Goal: Information Seeking & Learning: Understand process/instructions

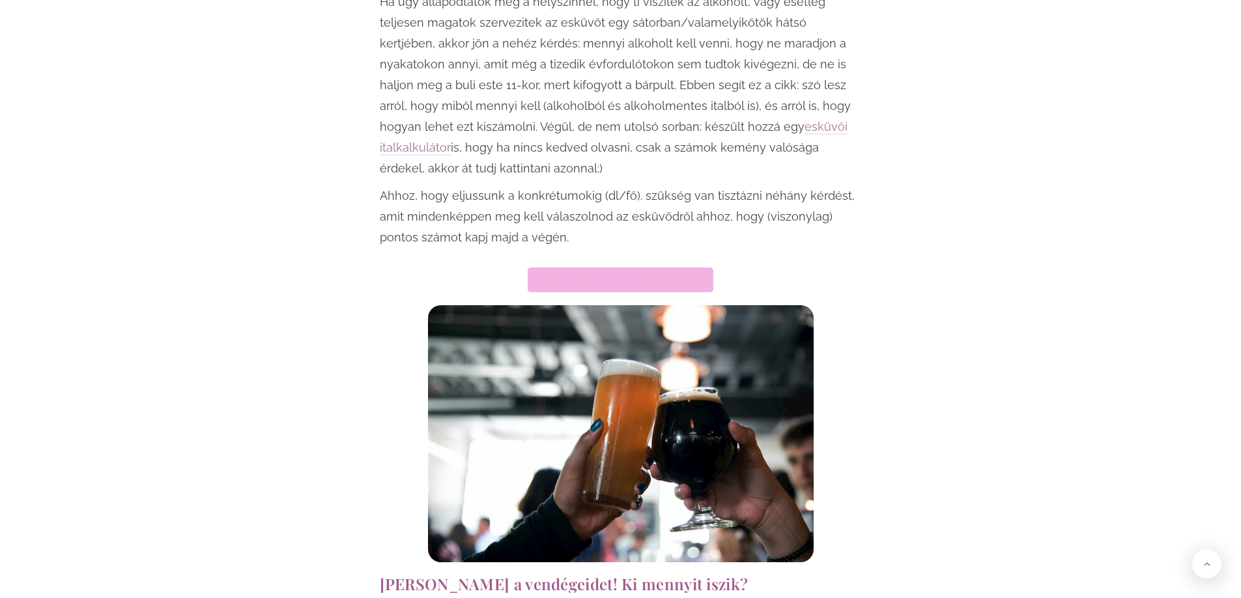
click at [594, 275] on span "Ugrás a kalkulátorra" at bounding box center [620, 279] width 154 height 9
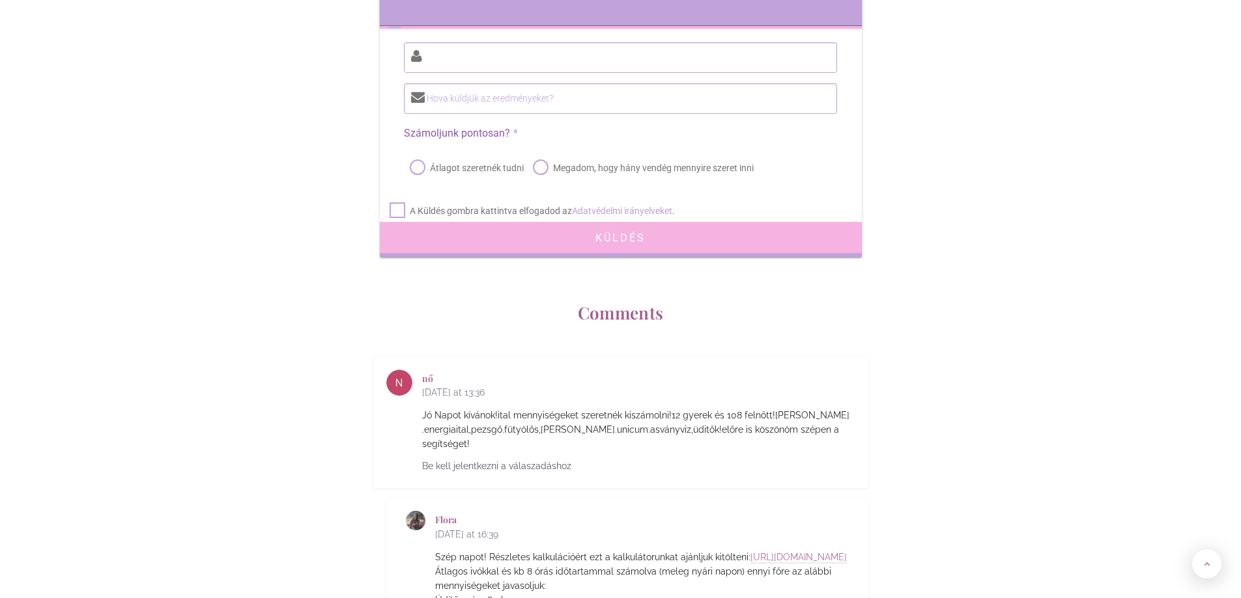
scroll to position [6196, 0]
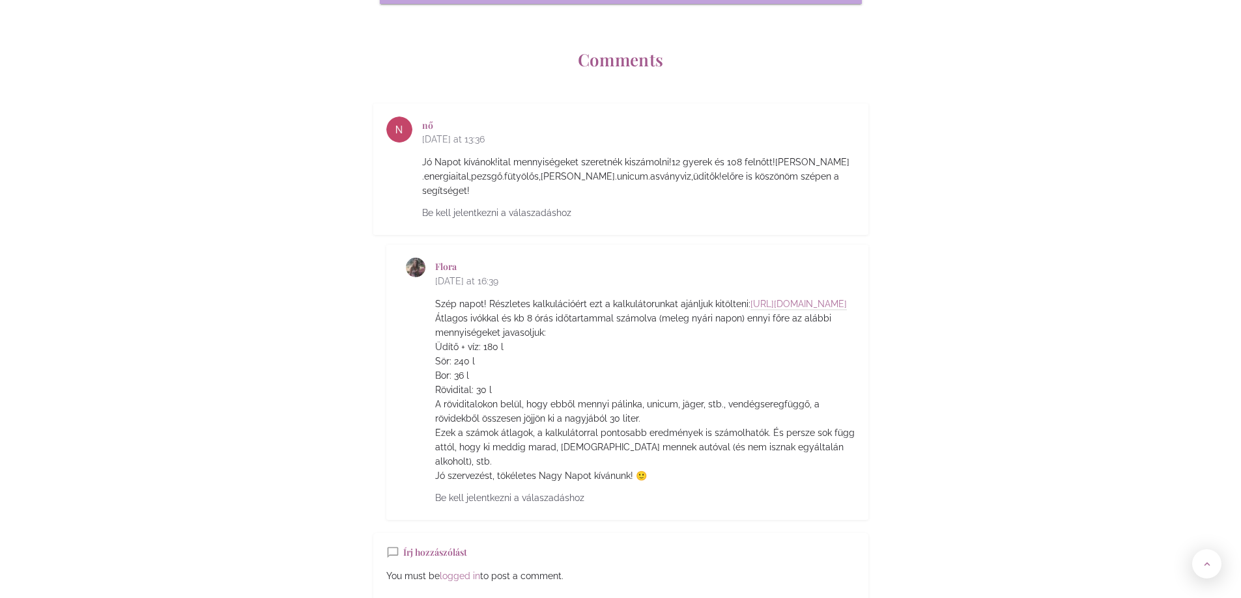
drag, startPoint x: 529, startPoint y: 218, endPoint x: 623, endPoint y: 216, distance: 93.2
click at [623, 258] on div "Flora [DATE] at 16:39" at bounding box center [645, 277] width 420 height 39
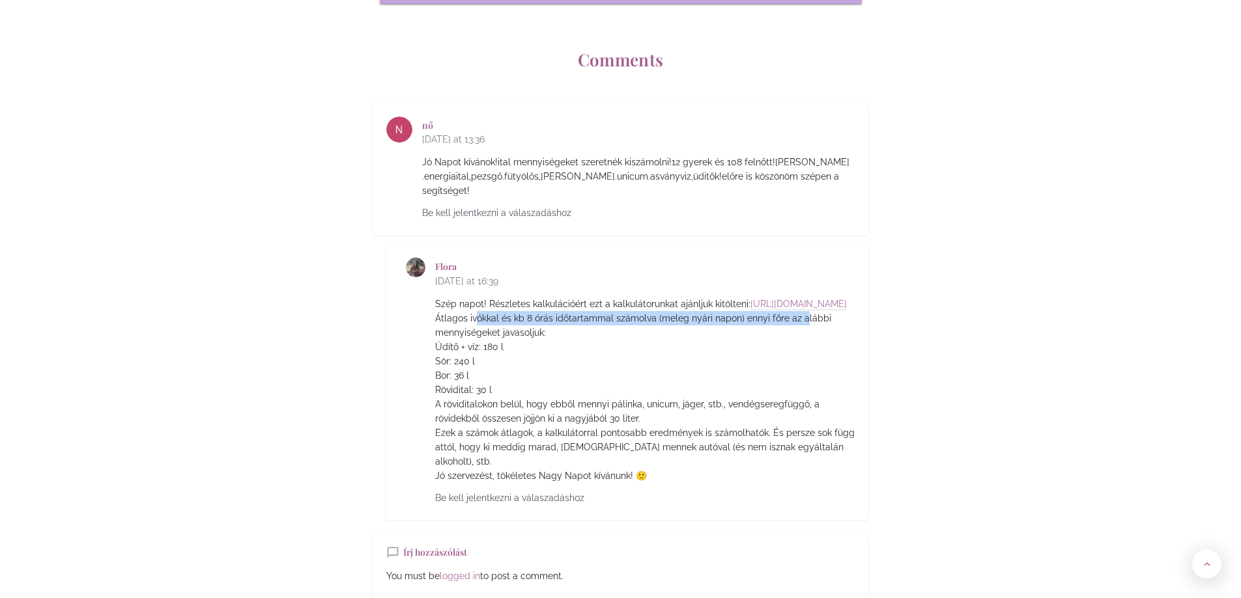
drag, startPoint x: 500, startPoint y: 256, endPoint x: 796, endPoint y: 259, distance: 295.7
click at [796, 297] on p "Szép napot! Részletes kalkulációért ezt a kalkulátorunkat ajánljuk kitölteni: […" at bounding box center [645, 390] width 420 height 186
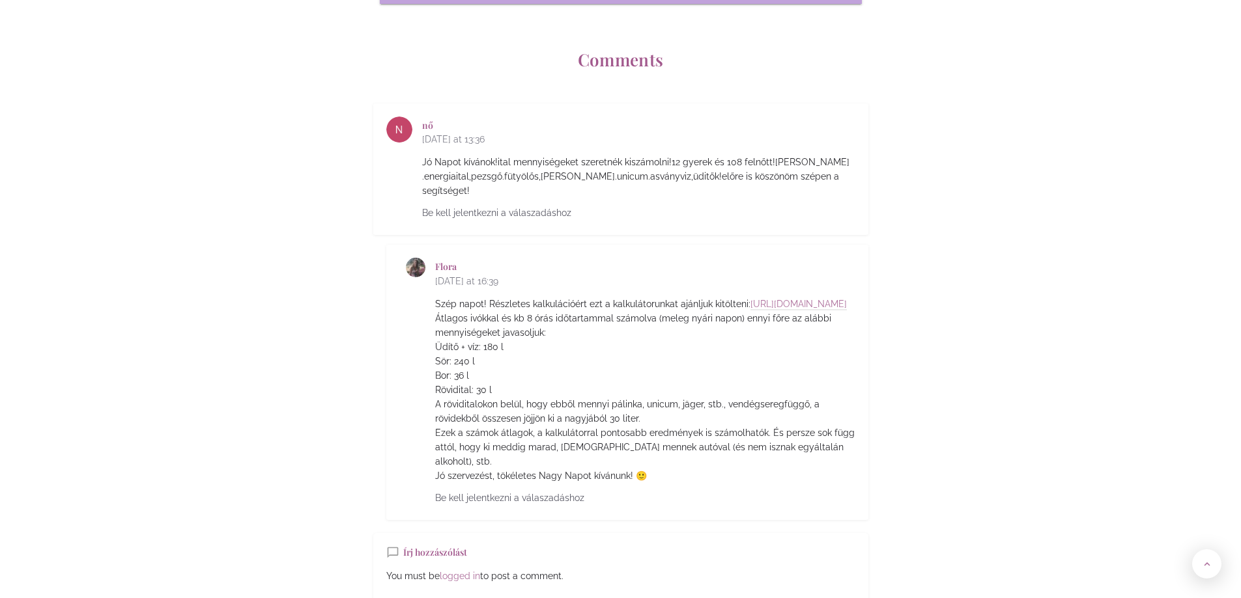
click at [805, 297] on p "Szép napot! Részletes kalkulációért ezt a kalkulátorunkat ajánljuk kitölteni: […" at bounding box center [645, 390] width 420 height 186
drag, startPoint x: 662, startPoint y: 253, endPoint x: 747, endPoint y: 254, distance: 84.7
click at [747, 297] on p "Szép napot! Részletes kalkulációért ezt a kalkulátorunkat ajánljuk kitölteni: […" at bounding box center [645, 390] width 420 height 186
drag, startPoint x: 452, startPoint y: 281, endPoint x: 515, endPoint y: 281, distance: 63.2
click at [512, 297] on p "Szép napot! Részletes kalkulációért ezt a kalkulátorunkat ajánljuk kitölteni: […" at bounding box center [645, 390] width 420 height 186
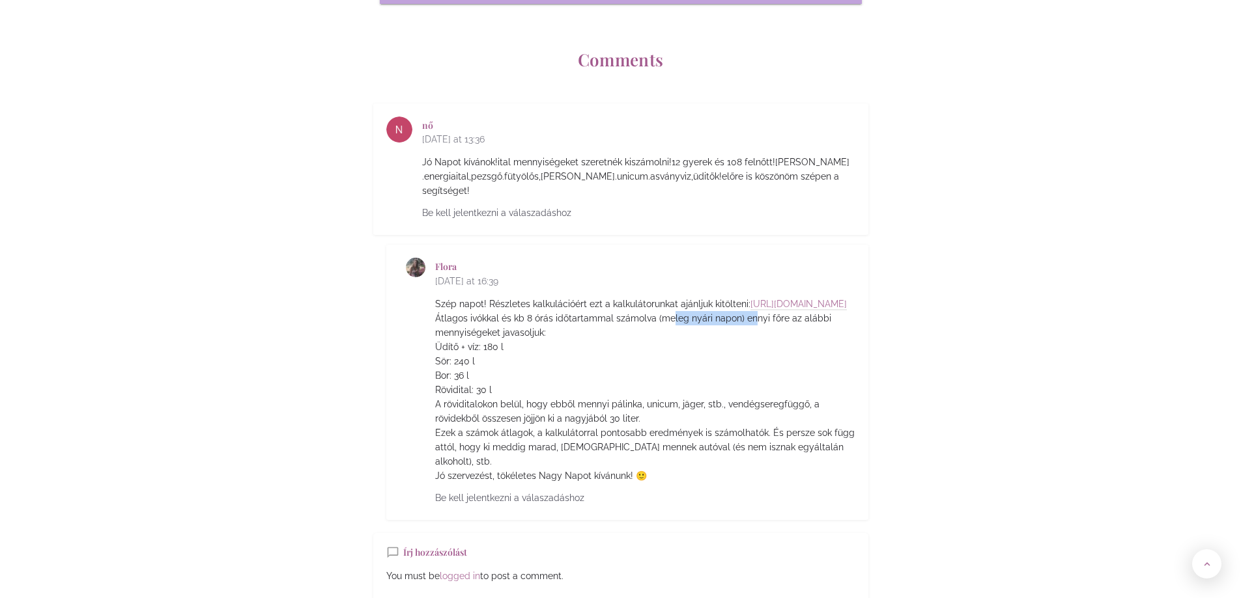
click at [527, 297] on p "Szép napot! Részletes kalkulációért ezt a kalkulátorunkat ajánljuk kitölteni: […" at bounding box center [645, 390] width 420 height 186
drag, startPoint x: 438, startPoint y: 299, endPoint x: 497, endPoint y: 301, distance: 58.6
click at [497, 302] on p "Szép napot! Részletes kalkulációért ezt a kalkulátorunkat ajánljuk kitölteni: […" at bounding box center [645, 390] width 420 height 186
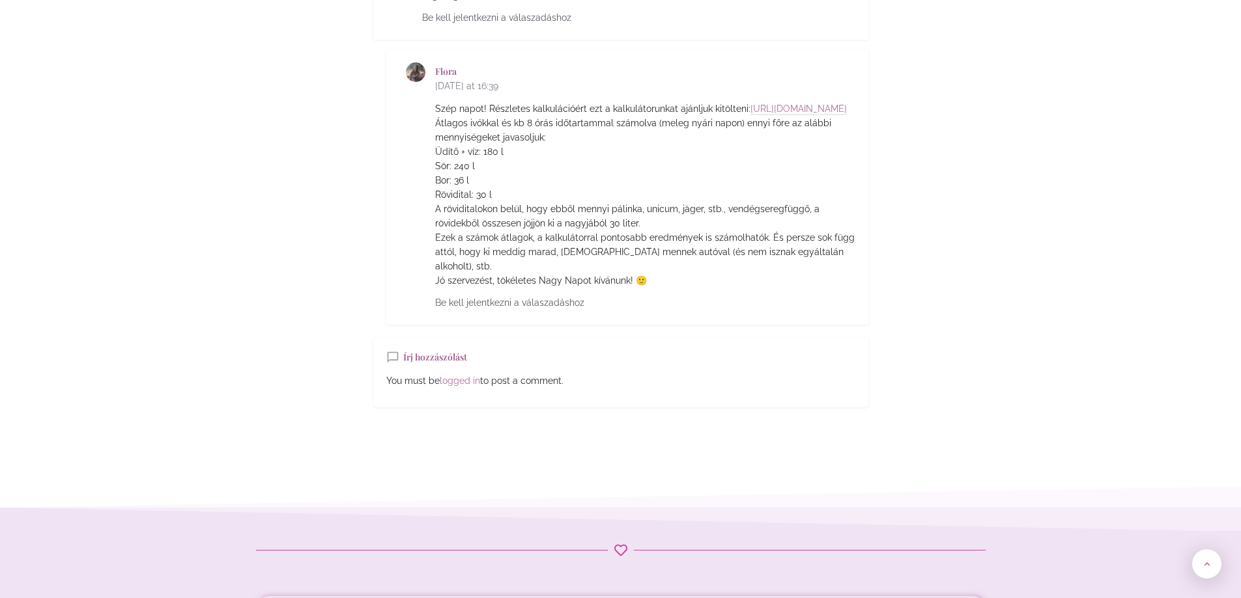
scroll to position [6327, 0]
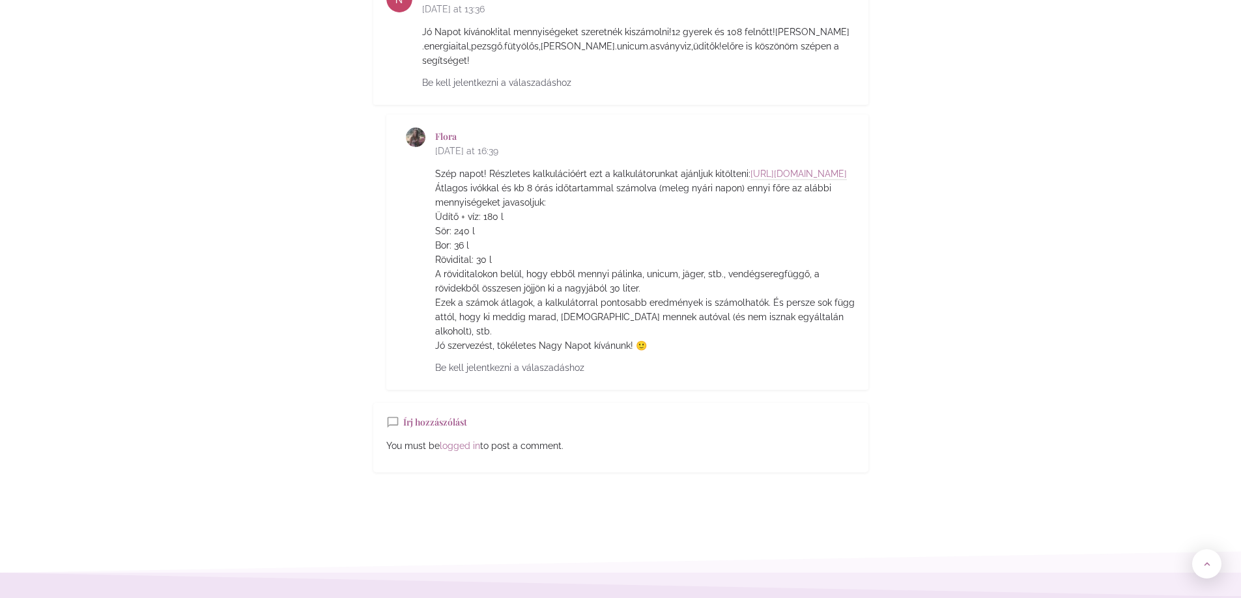
click at [499, 175] on p "Szép napot! Részletes kalkulációért ezt a kalkulátorunkat ajánljuk kitölteni: […" at bounding box center [645, 260] width 420 height 186
drag, startPoint x: 450, startPoint y: 169, endPoint x: 489, endPoint y: 176, distance: 39.6
click at [489, 176] on p "Szép napot! Részletes kalkulációért ezt a kalkulátorunkat ajánljuk kitölteni: […" at bounding box center [645, 260] width 420 height 186
click at [456, 196] on p "Szép napot! Részletes kalkulációért ezt a kalkulátorunkat ajánljuk kitölteni: […" at bounding box center [645, 260] width 420 height 186
drag, startPoint x: 443, startPoint y: 182, endPoint x: 486, endPoint y: 186, distance: 43.1
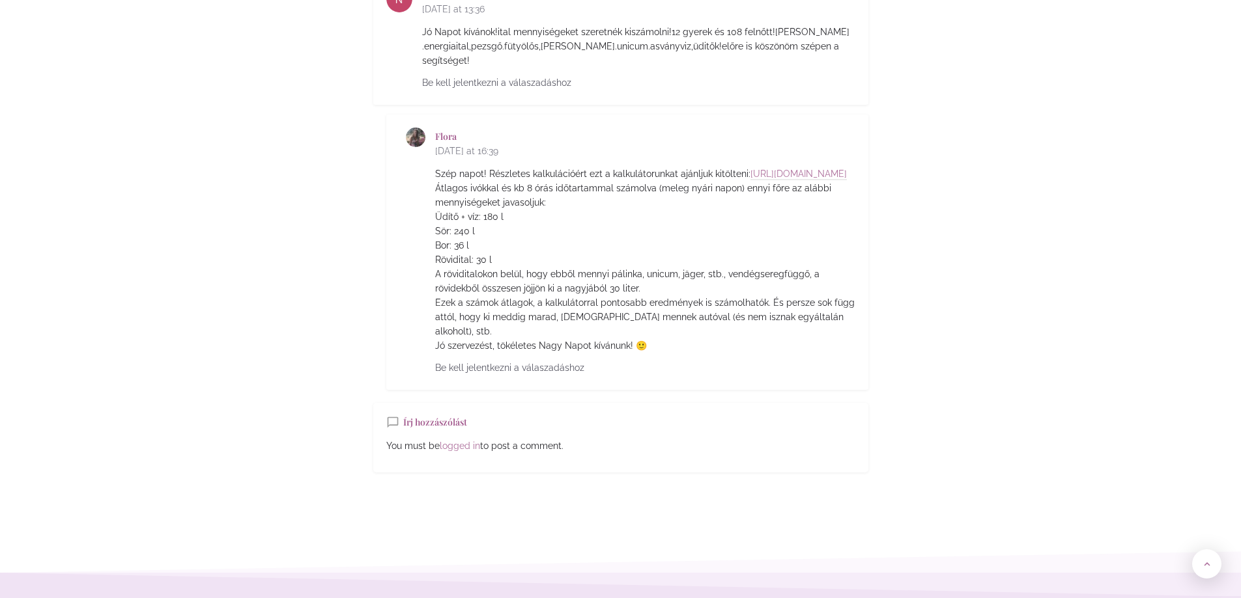
click at [486, 186] on p "Szép napot! Részletes kalkulációért ezt a kalkulátorunkat ajánljuk kitölteni: […" at bounding box center [645, 260] width 420 height 186
click at [508, 195] on p "Szép napot! Részletes kalkulációért ezt a kalkulátorunkat ajánljuk kitölteni: […" at bounding box center [645, 260] width 420 height 186
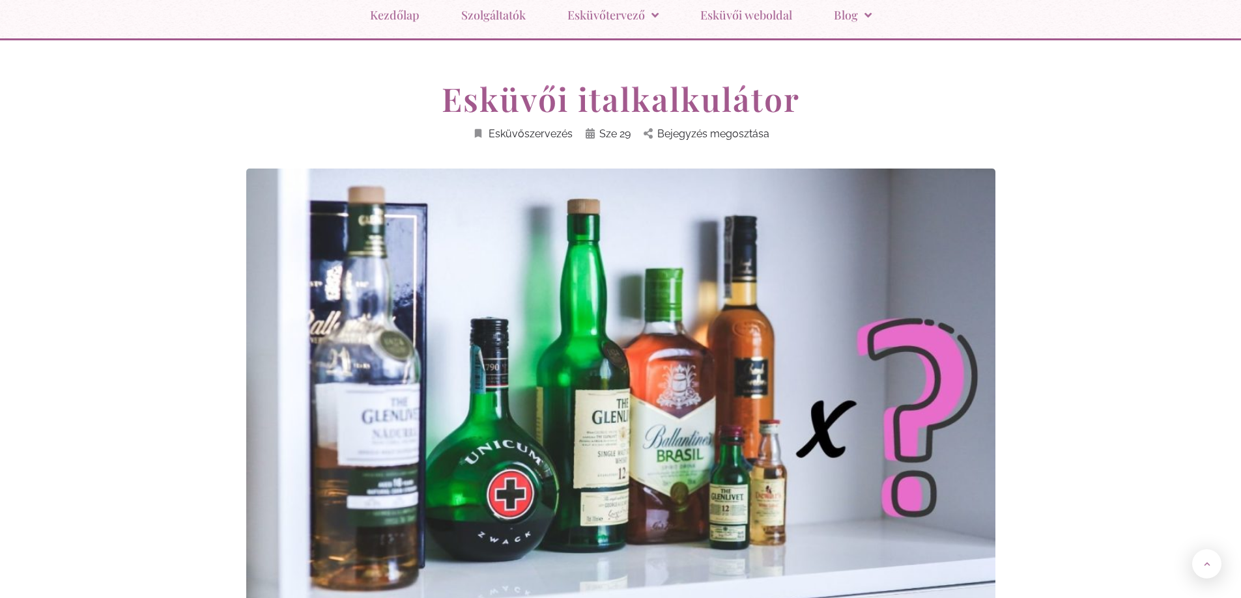
scroll to position [0, 0]
